Goal: Find specific page/section: Find specific page/section

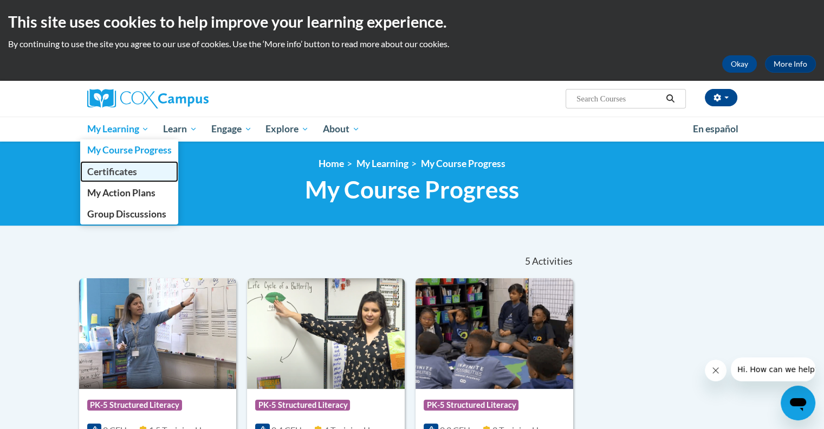
click at [120, 166] on span "Certificates" at bounding box center [112, 171] width 50 height 11
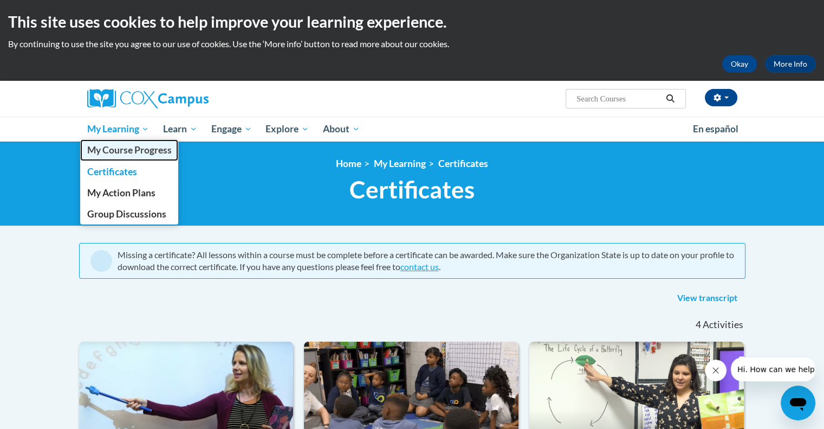
click at [129, 140] on link "My Course Progress" at bounding box center [129, 149] width 99 height 21
